Goal: Transaction & Acquisition: Obtain resource

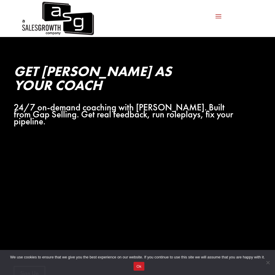
drag, startPoint x: 140, startPoint y: 269, endPoint x: 139, endPoint y: 257, distance: 12.0
click at [140, 194] on button "Ok" at bounding box center [139, 266] width 11 height 9
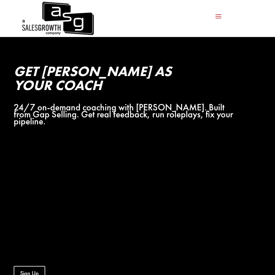
click at [64, 18] on img at bounding box center [57, 18] width 73 height 37
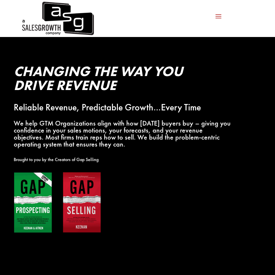
click at [37, 196] on img at bounding box center [57, 203] width 87 height 62
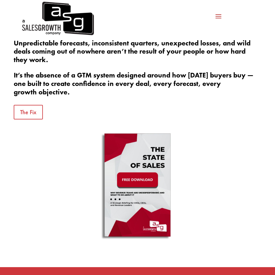
scroll to position [408, 0]
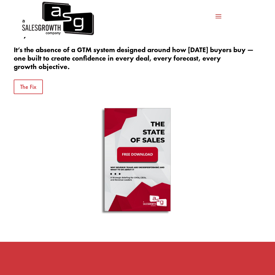
click at [136, 154] on img at bounding box center [137, 161] width 102 height 117
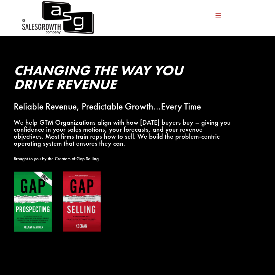
scroll to position [0, 0]
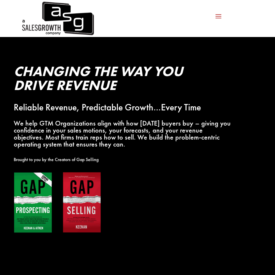
click at [32, 190] on img at bounding box center [57, 203] width 87 height 62
click at [41, 161] on p "Brought to you by the Creators of Gap Selling" at bounding box center [124, 159] width 220 height 7
click at [215, 17] on span at bounding box center [218, 15] width 9 height 9
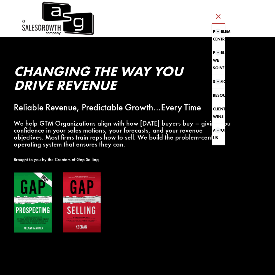
click at [174, 78] on h2 "Changing the Way You Drive Revenue" at bounding box center [124, 79] width 220 height 31
click at [64, 23] on img at bounding box center [57, 18] width 73 height 37
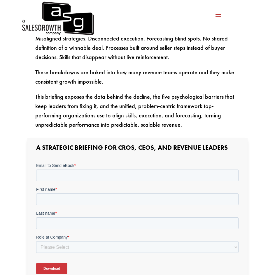
scroll to position [262, 0]
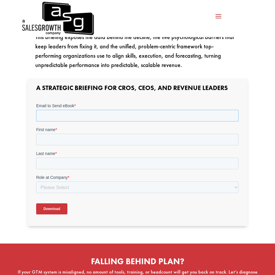
click at [82, 117] on input "Email to Send eBook *" at bounding box center [137, 116] width 202 height 12
type input "colausmc@gmail.com"
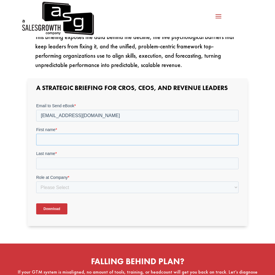
click at [50, 142] on input "First name *" at bounding box center [137, 140] width 202 height 12
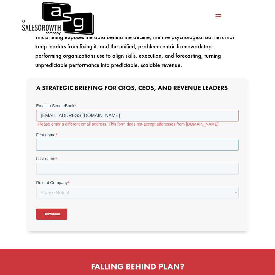
type input "Scott"
click at [55, 165] on input "Last name *" at bounding box center [137, 169] width 202 height 12
type input "Colagrossi II"
click at [60, 193] on select "Please Select C-Level (CRO, CSO, etc) Senior Leadership (VP of Sales, VP of Ena…" at bounding box center [137, 193] width 202 height 12
select select "Director/Manager (Sales Director, Regional Sales Manager, etc)"
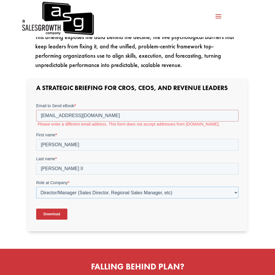
click at [36, 187] on select "Please Select C-Level (CRO, CSO, etc) Senior Leadership (VP of Sales, VP of Ena…" at bounding box center [137, 193] width 202 height 12
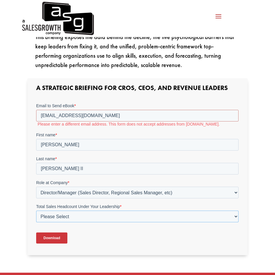
click at [76, 218] on select "Please Select Just Me 1-9 10-19 20-49 50-99 100+" at bounding box center [137, 217] width 202 height 12
select select "Just Me"
click at [36, 211] on select "Please Select Just Me 1-9 10-19 20-49 50-99 100+" at bounding box center [137, 217] width 202 height 12
click at [54, 238] on input "Download" at bounding box center [51, 238] width 31 height 11
click at [106, 116] on input "colausmc@gmail.com" at bounding box center [137, 116] width 202 height 12
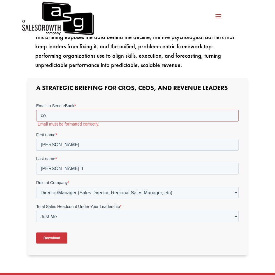
type input "c"
type input "scott.colagrossi@championsafe.com"
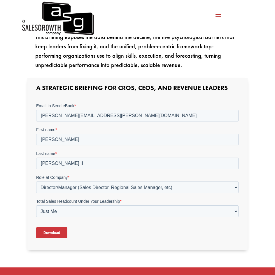
click at [52, 233] on input "Download" at bounding box center [51, 232] width 31 height 11
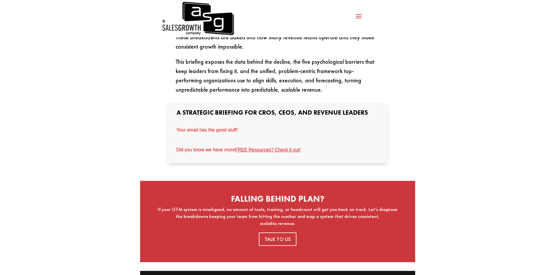
scroll to position [233, 0]
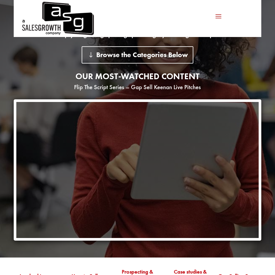
scroll to position [87, 0]
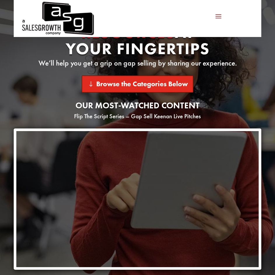
click at [107, 88] on link "Browse the Categories Below" at bounding box center [138, 83] width 112 height 17
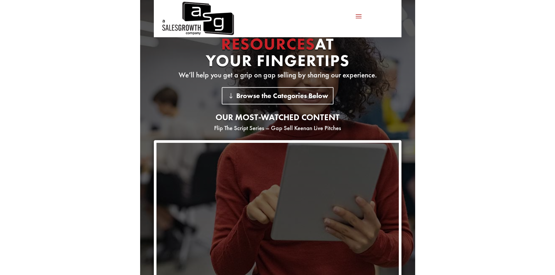
scroll to position [0, 0]
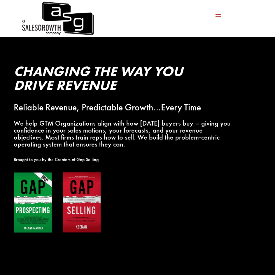
drag, startPoint x: 37, startPoint y: 204, endPoint x: 30, endPoint y: 196, distance: 10.7
click at [30, 196] on img at bounding box center [57, 203] width 87 height 62
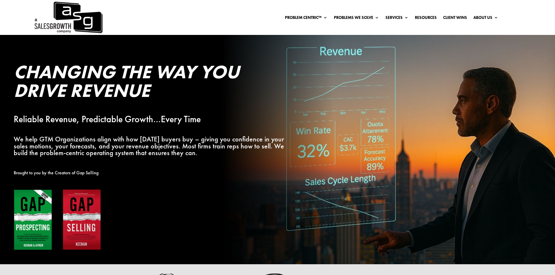
click at [38, 214] on img at bounding box center [57, 220] width 87 height 62
click at [275, 18] on link "Resources" at bounding box center [426, 18] width 22 height 6
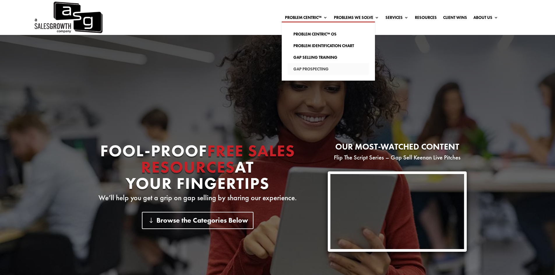
click at [305, 69] on link "Gap Prospecting" at bounding box center [329, 69] width 82 height 12
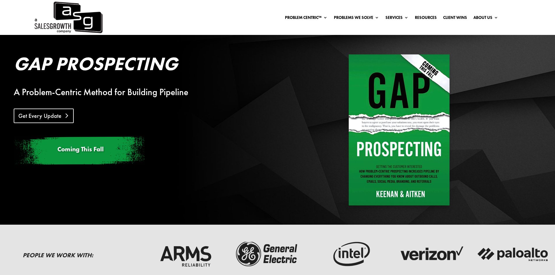
click at [37, 116] on link "Get Every Update" at bounding box center [44, 116] width 60 height 15
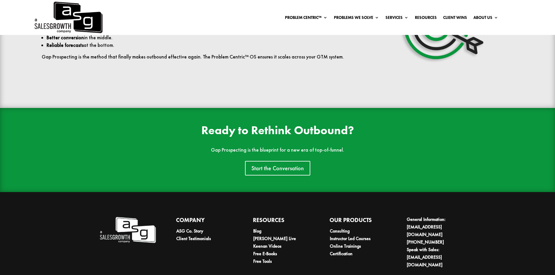
scroll to position [1369, 0]
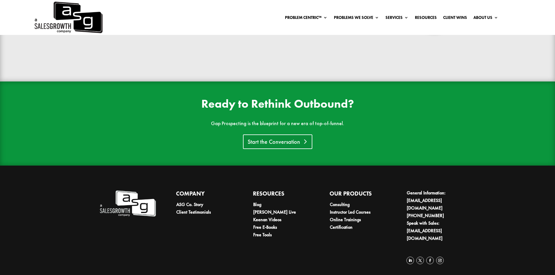
click at [274, 141] on link "Start the Conversation" at bounding box center [277, 142] width 69 height 15
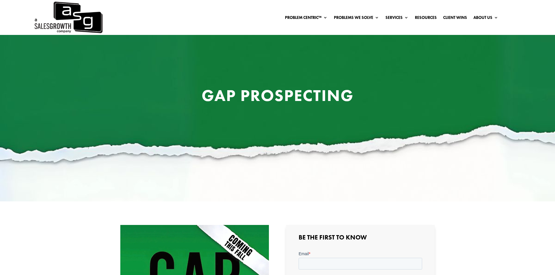
scroll to position [175, 0]
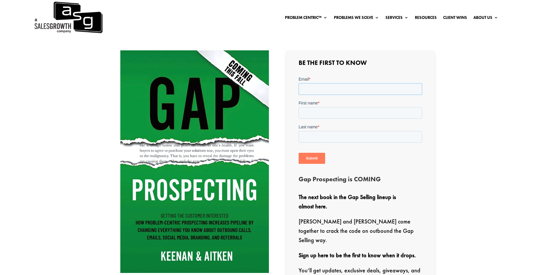
click at [313, 89] on input "Email *" at bounding box center [361, 89] width 124 height 12
click at [313, 88] on input "Email *" at bounding box center [361, 89] width 124 height 12
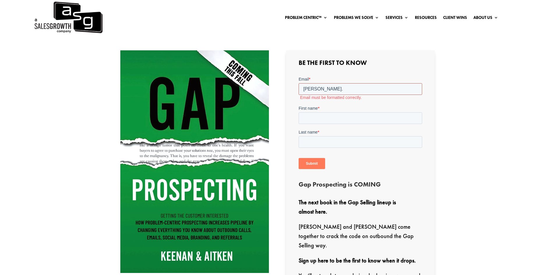
type input "scott.colagrossi@championsafe.com"
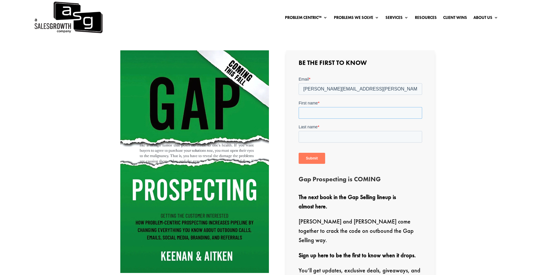
click at [311, 114] on input "First name *" at bounding box center [361, 113] width 124 height 12
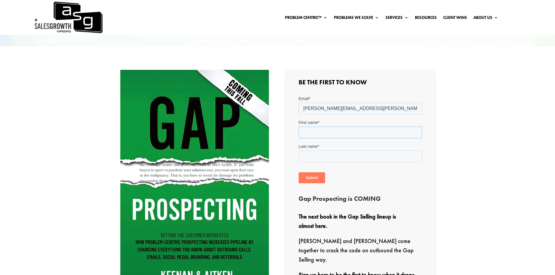
scroll to position [146, 0]
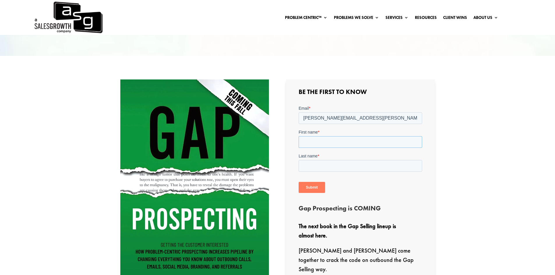
type input "Scott"
click at [309, 166] on input "Last name *" at bounding box center [361, 166] width 124 height 12
type input "Colagrossi II"
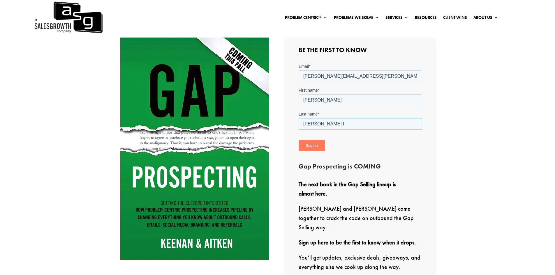
scroll to position [187, 0]
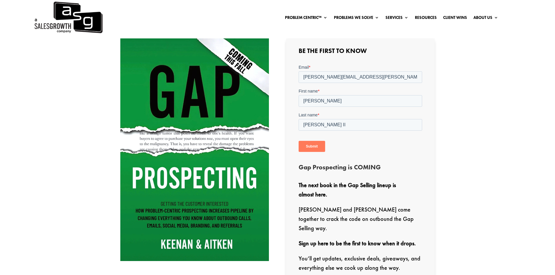
drag, startPoint x: 311, startPoint y: 145, endPoint x: 311, endPoint y: 152, distance: 7.0
click at [311, 145] on input "Submit" at bounding box center [312, 146] width 27 height 11
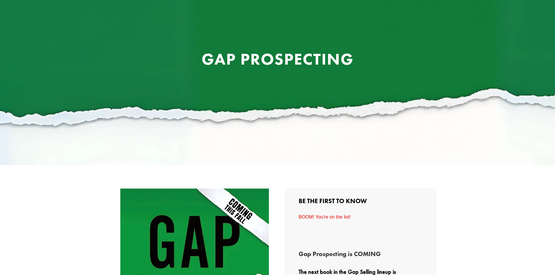
scroll to position [0, 0]
